Goal: Navigation & Orientation: Find specific page/section

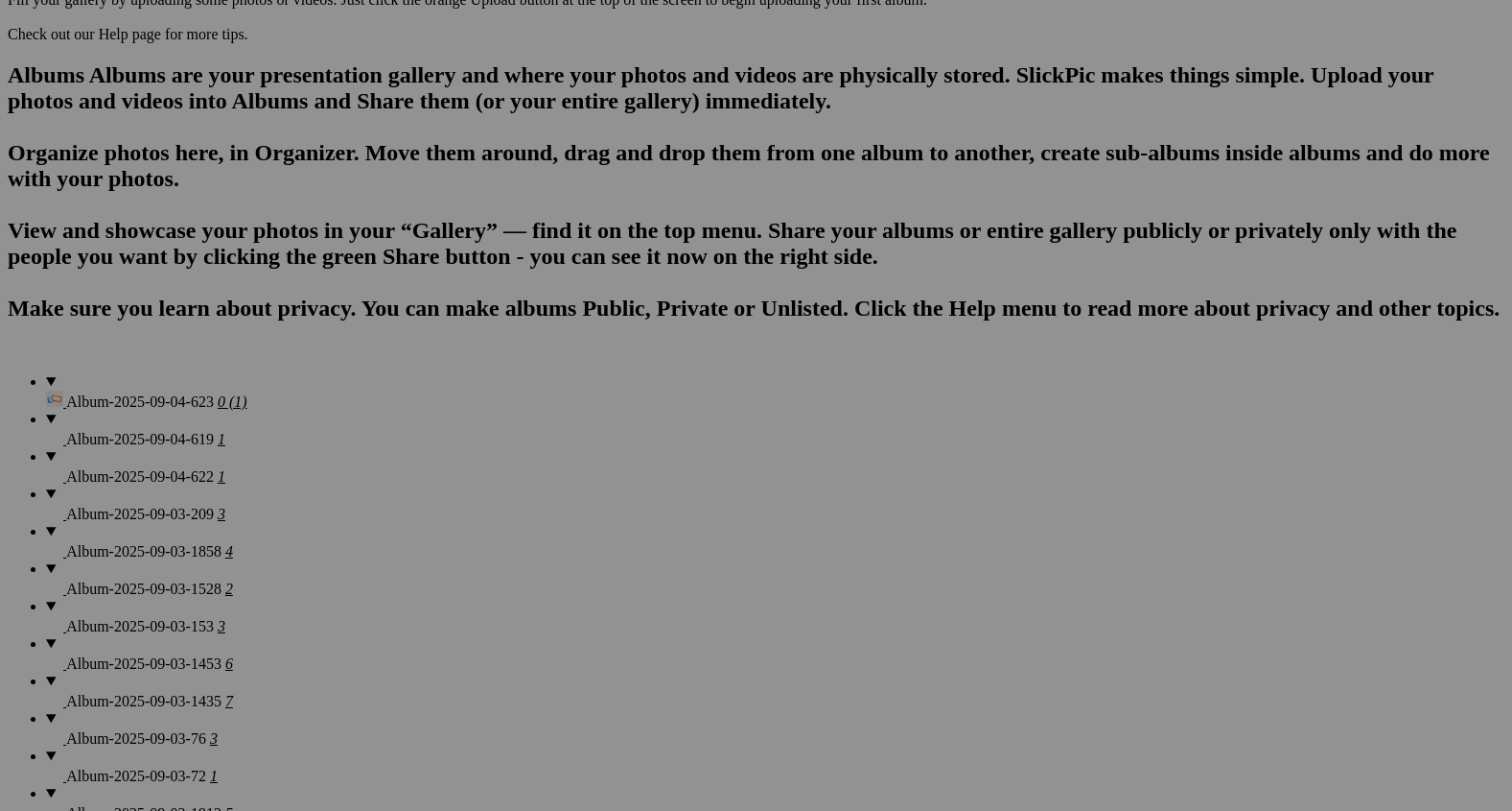
scroll to position [1651, 0]
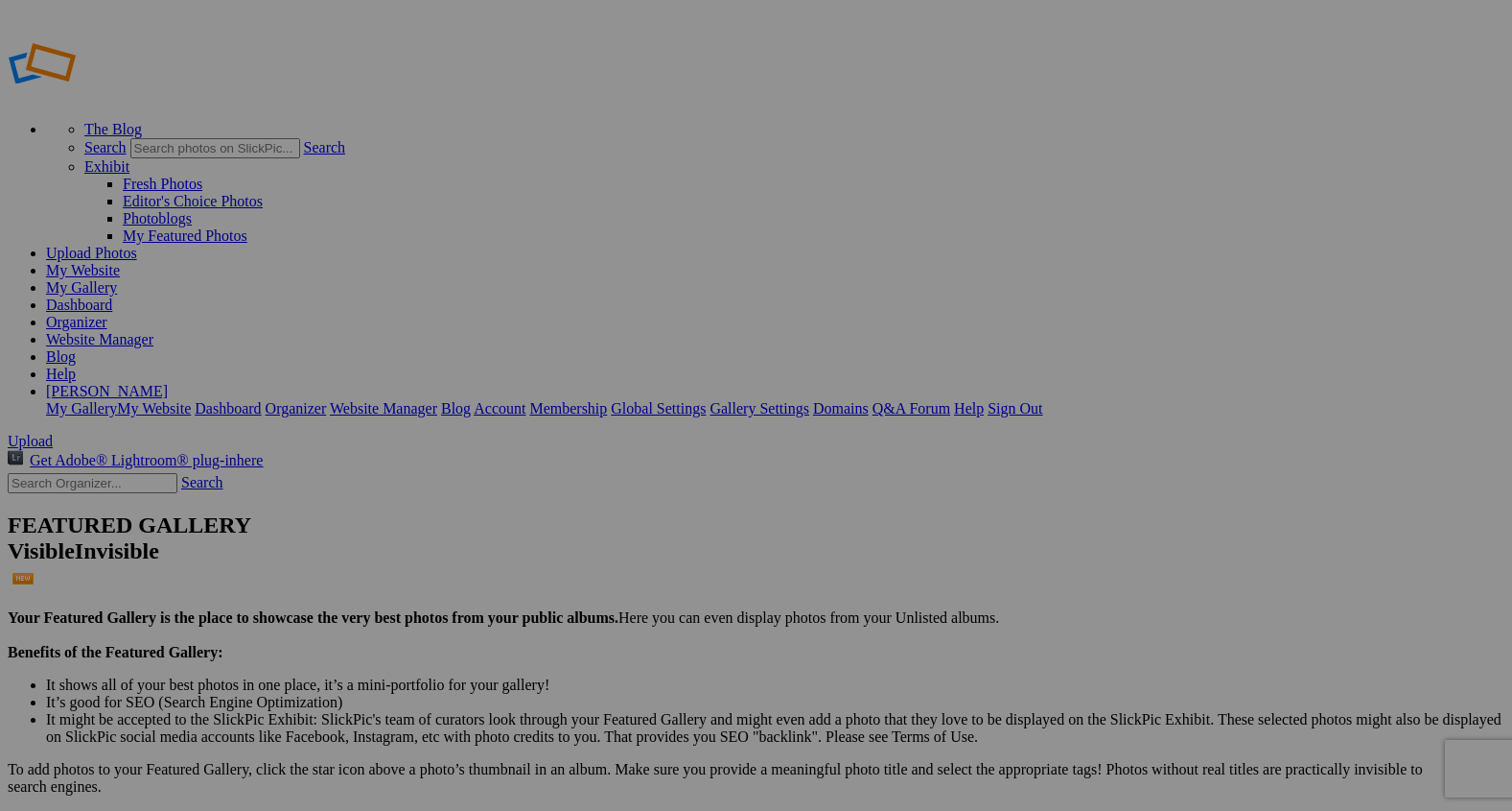
click at [153, 331] on link "Website Manager" at bounding box center [99, 339] width 107 height 16
